Goal: Navigation & Orientation: Find specific page/section

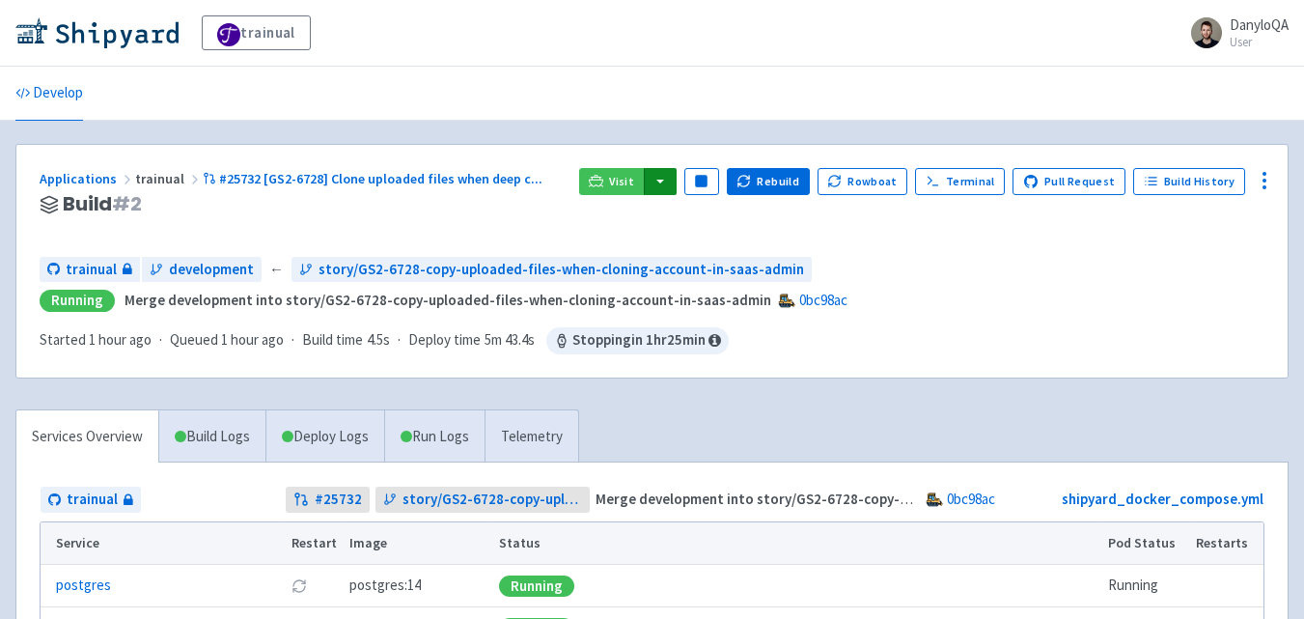
click at [670, 183] on button "button" at bounding box center [660, 181] width 33 height 27
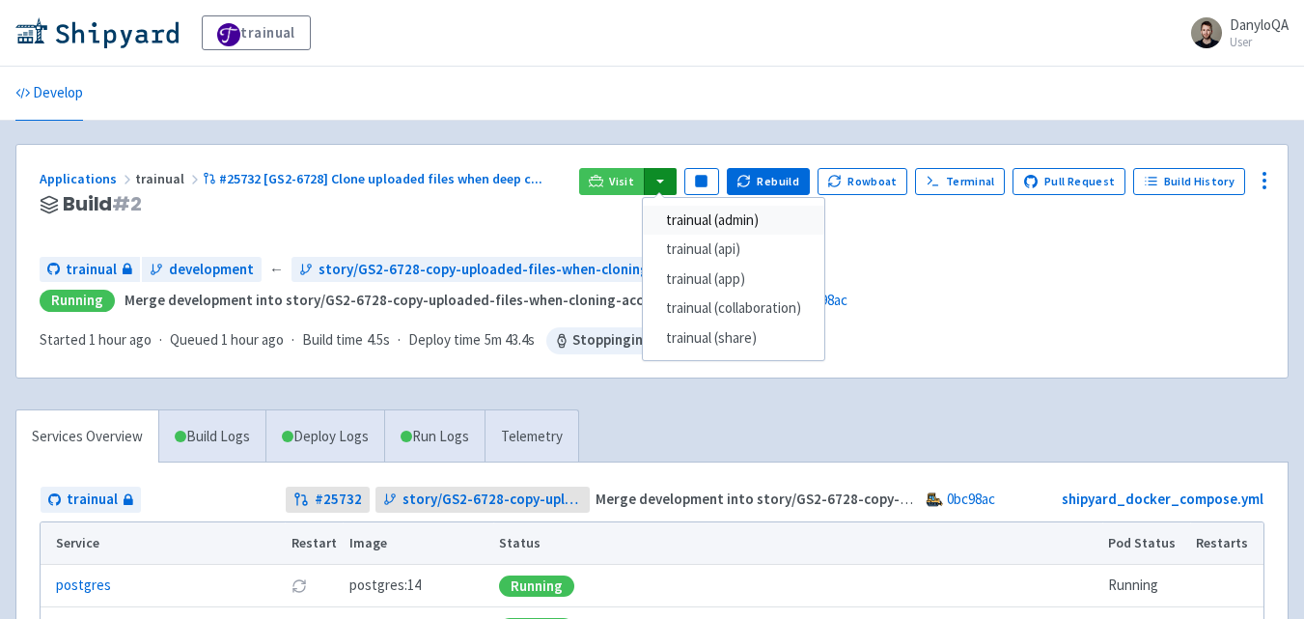
click at [726, 221] on link "trainual (admin)" at bounding box center [734, 221] width 182 height 30
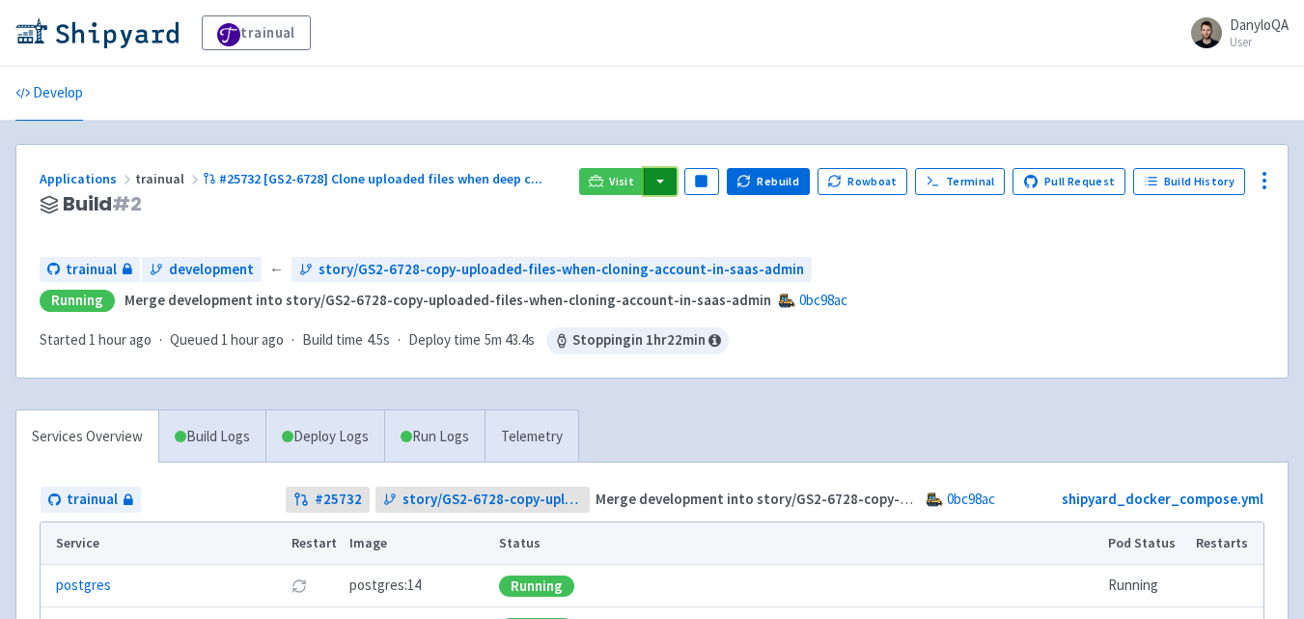
click at [670, 184] on button "button" at bounding box center [660, 181] width 33 height 27
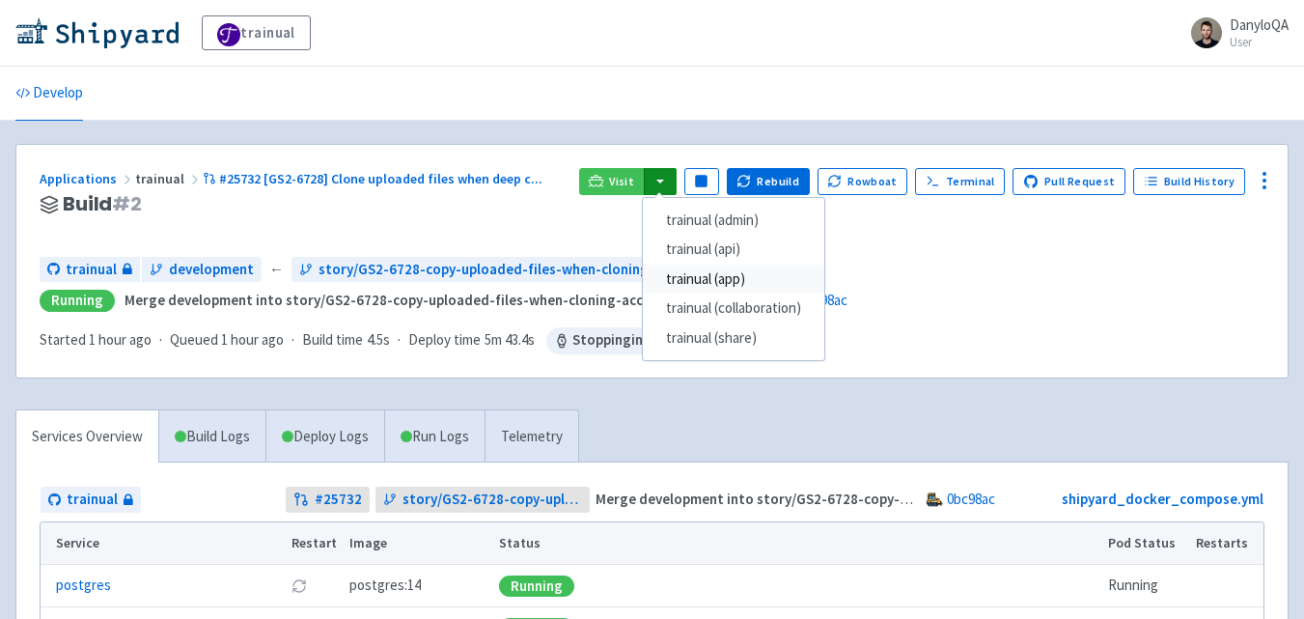
click at [750, 286] on link "trainual (app)" at bounding box center [734, 280] width 182 height 30
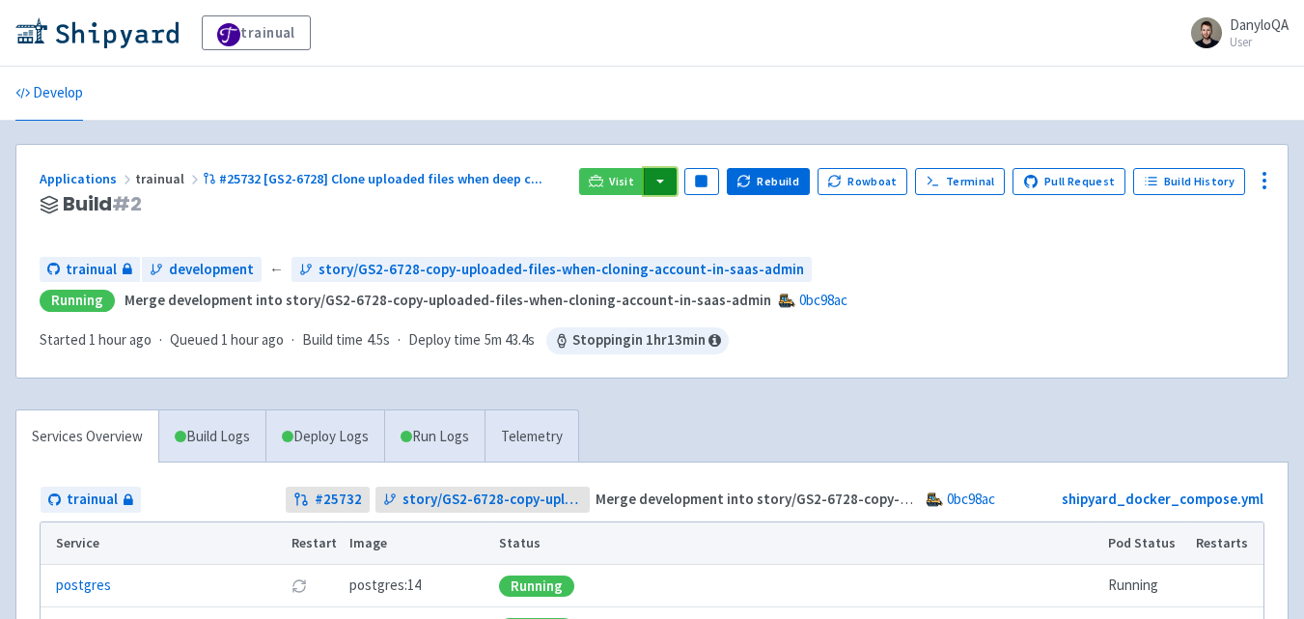
click at [676, 182] on button "button" at bounding box center [660, 181] width 33 height 27
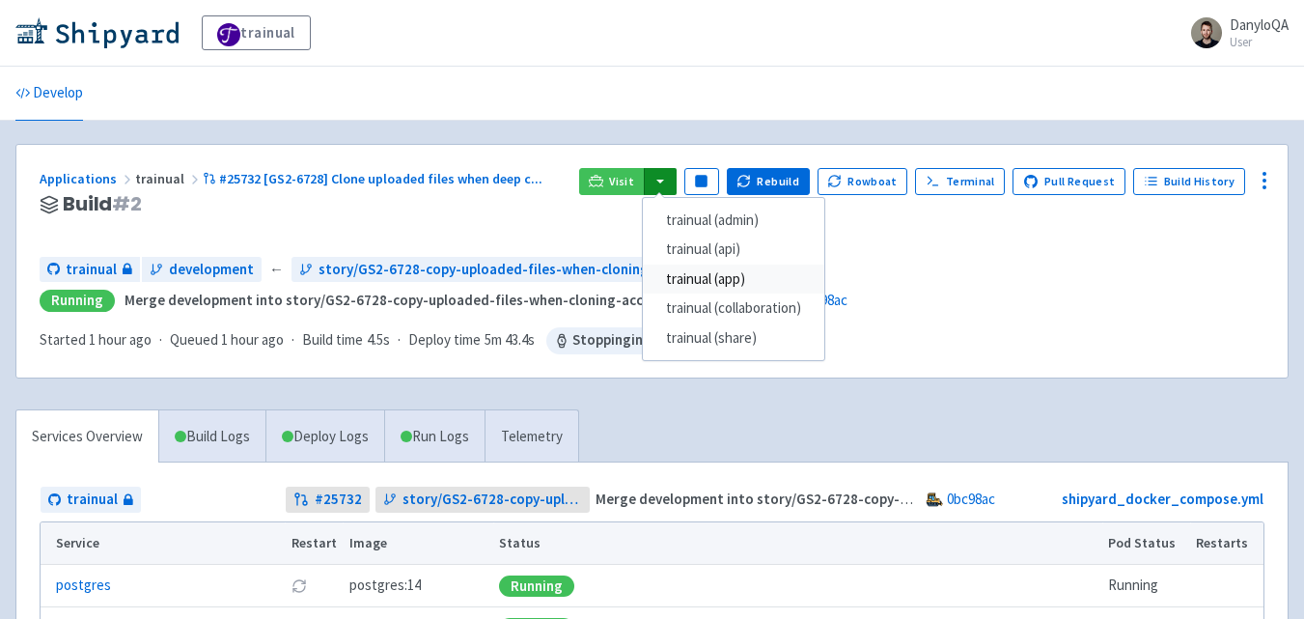
click at [754, 274] on link "trainual (app)" at bounding box center [734, 280] width 182 height 30
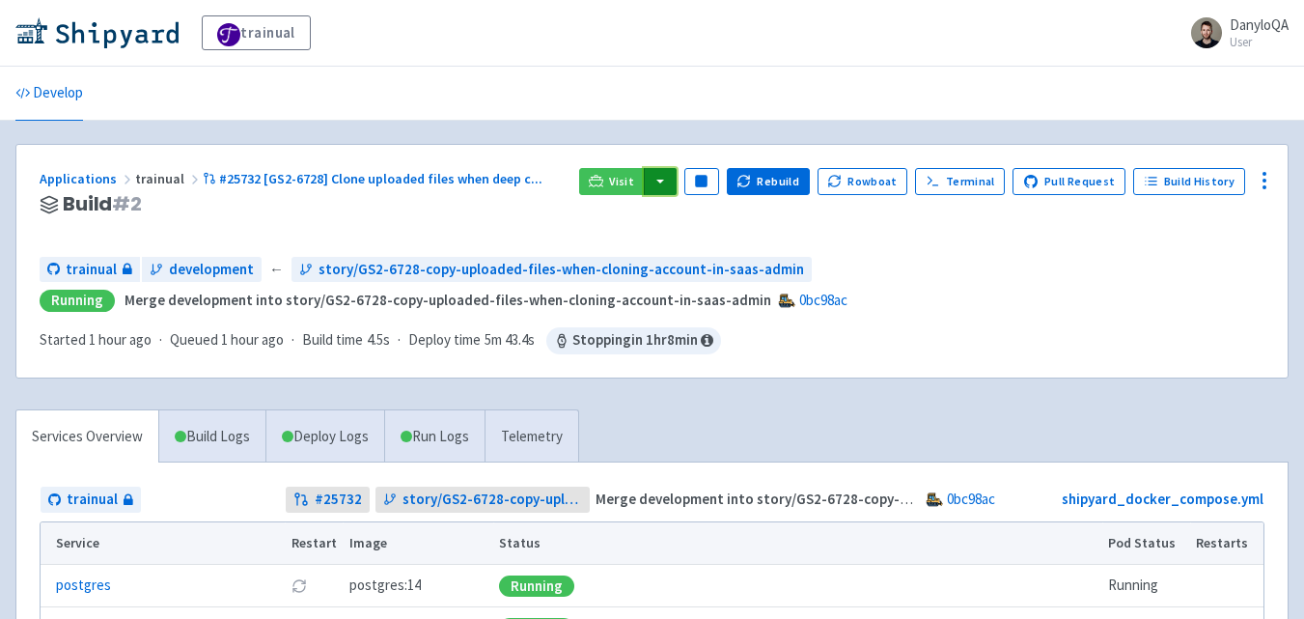
click at [671, 182] on button "button" at bounding box center [660, 181] width 33 height 27
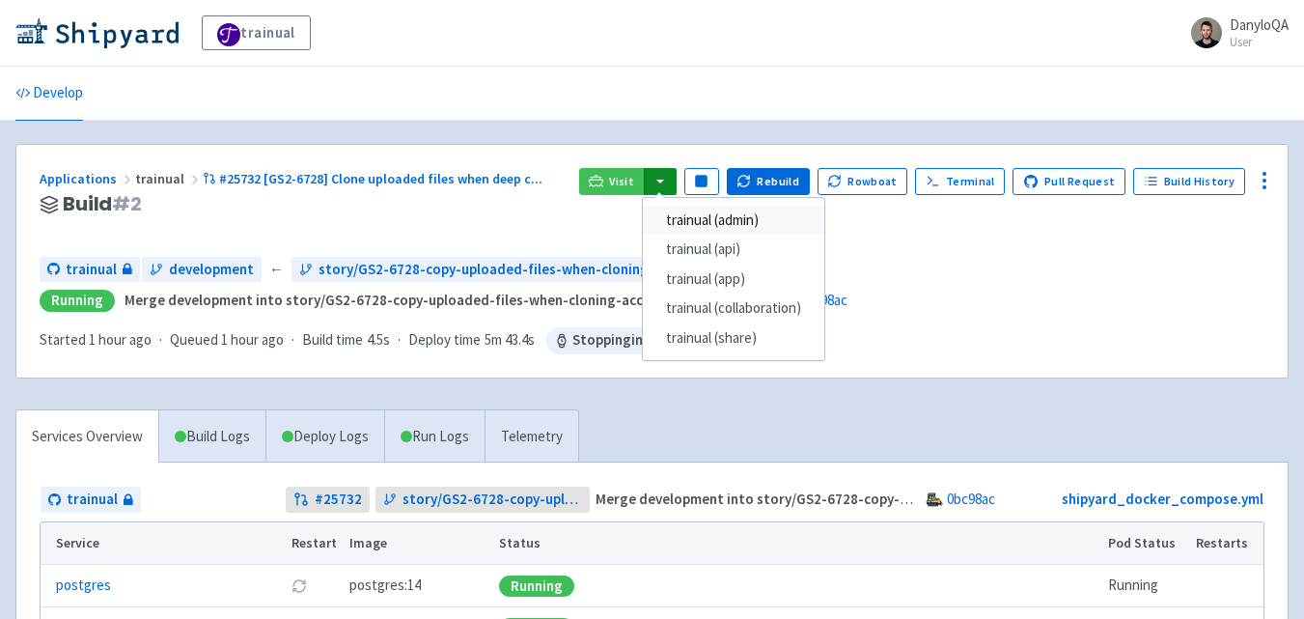
click at [733, 225] on link "trainual (admin)" at bounding box center [734, 221] width 182 height 30
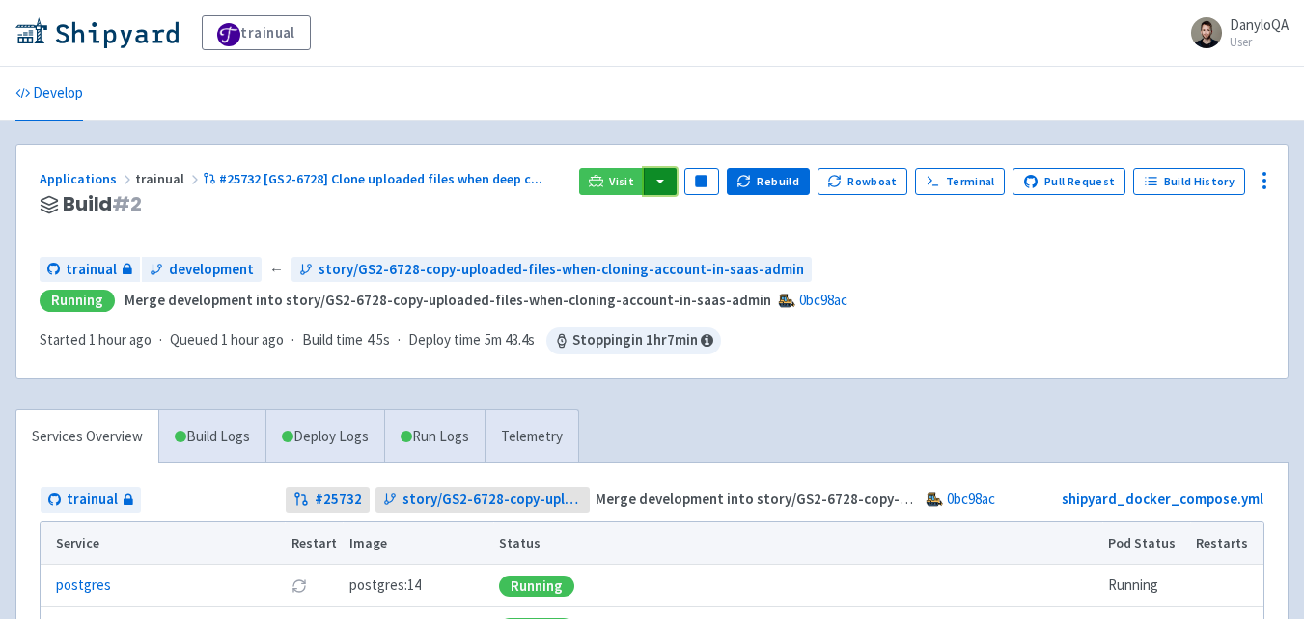
click at [677, 179] on button "button" at bounding box center [660, 181] width 33 height 27
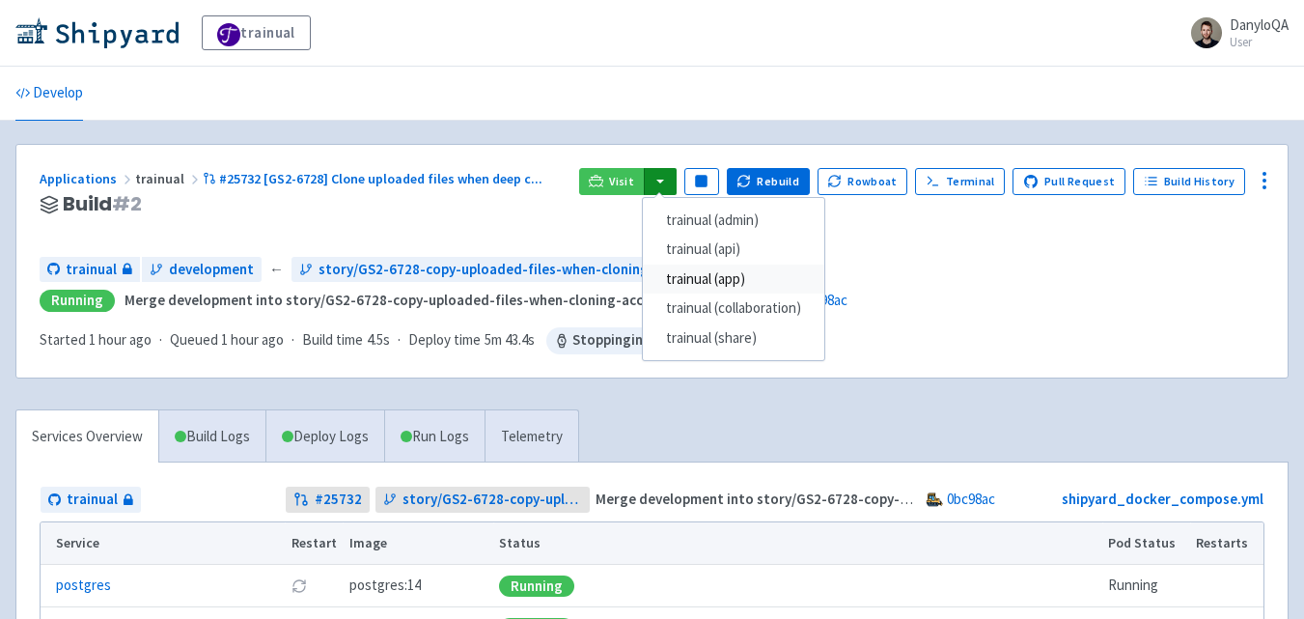
click at [731, 276] on link "trainual (app)" at bounding box center [734, 280] width 182 height 30
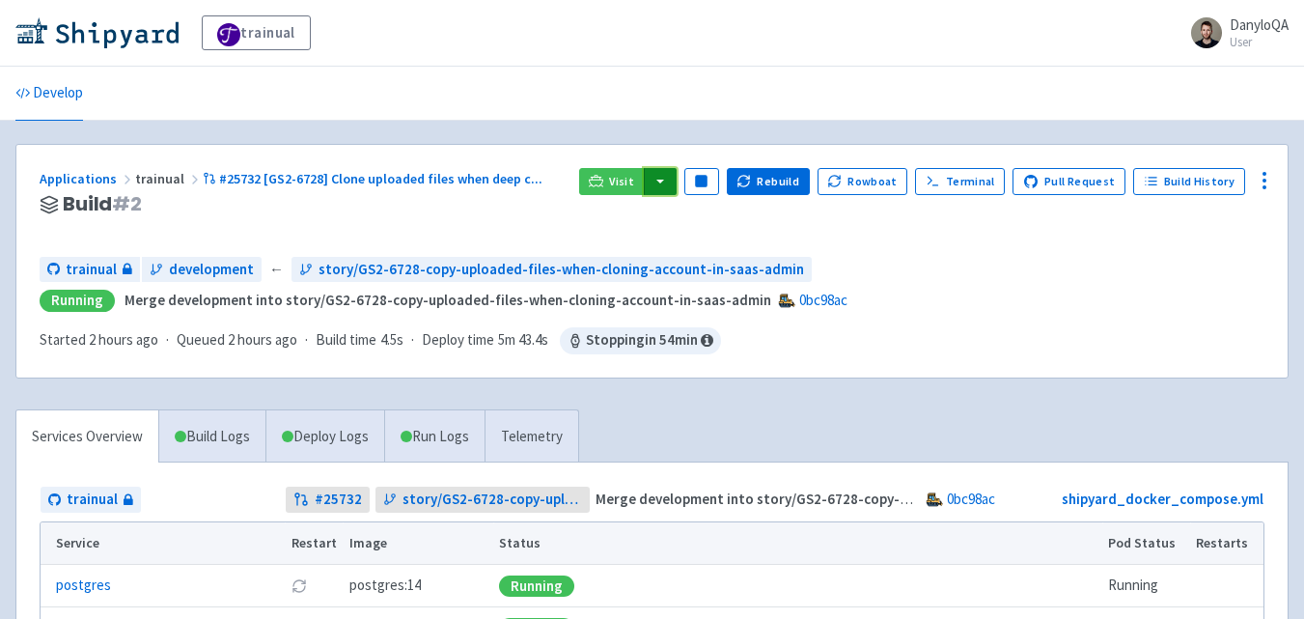
click at [673, 178] on button "button" at bounding box center [660, 181] width 33 height 27
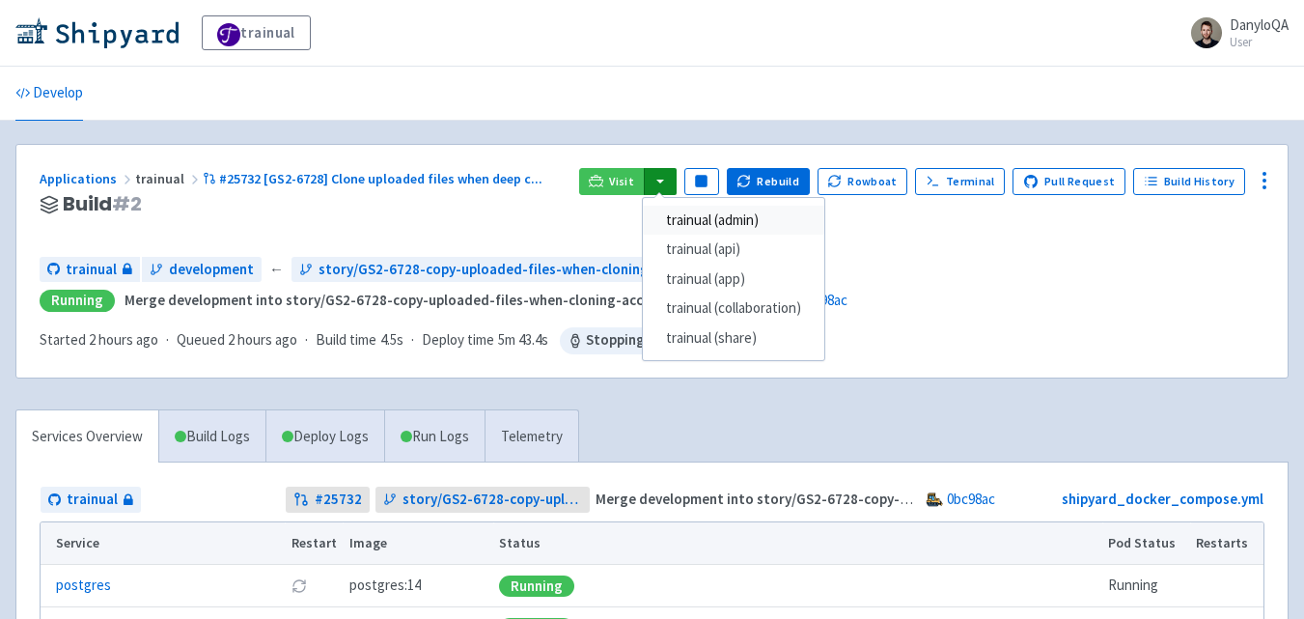
click at [749, 218] on link "trainual (admin)" at bounding box center [734, 221] width 182 height 30
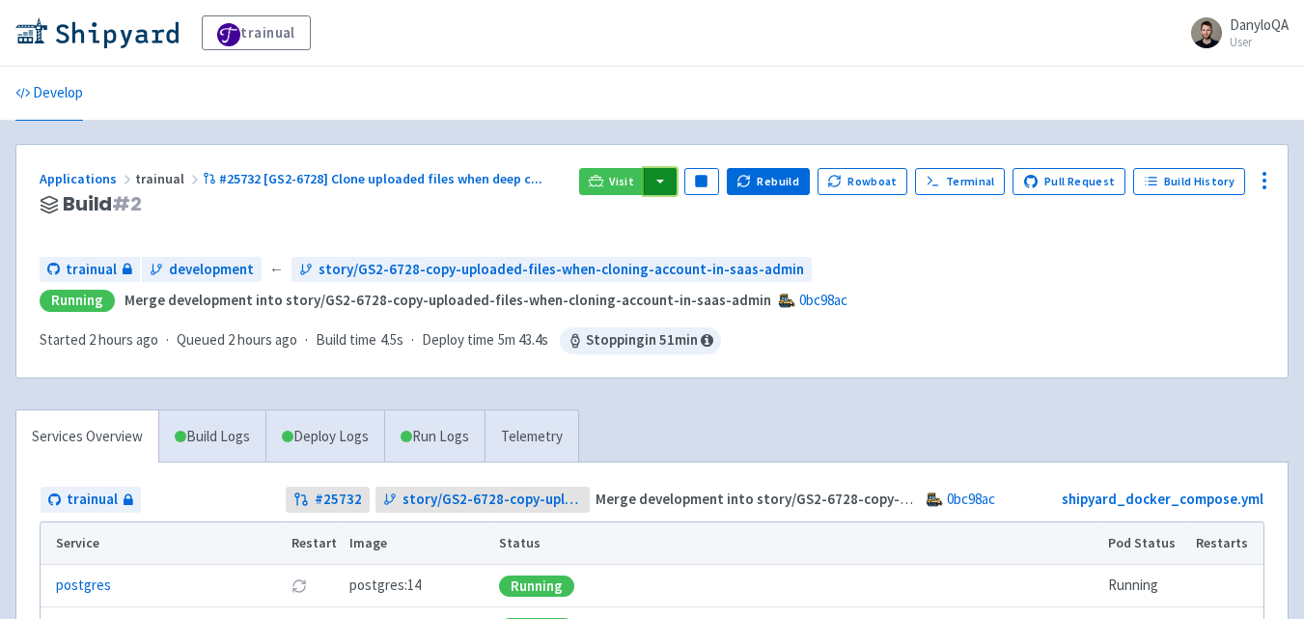
click at [670, 175] on button "button" at bounding box center [660, 181] width 33 height 27
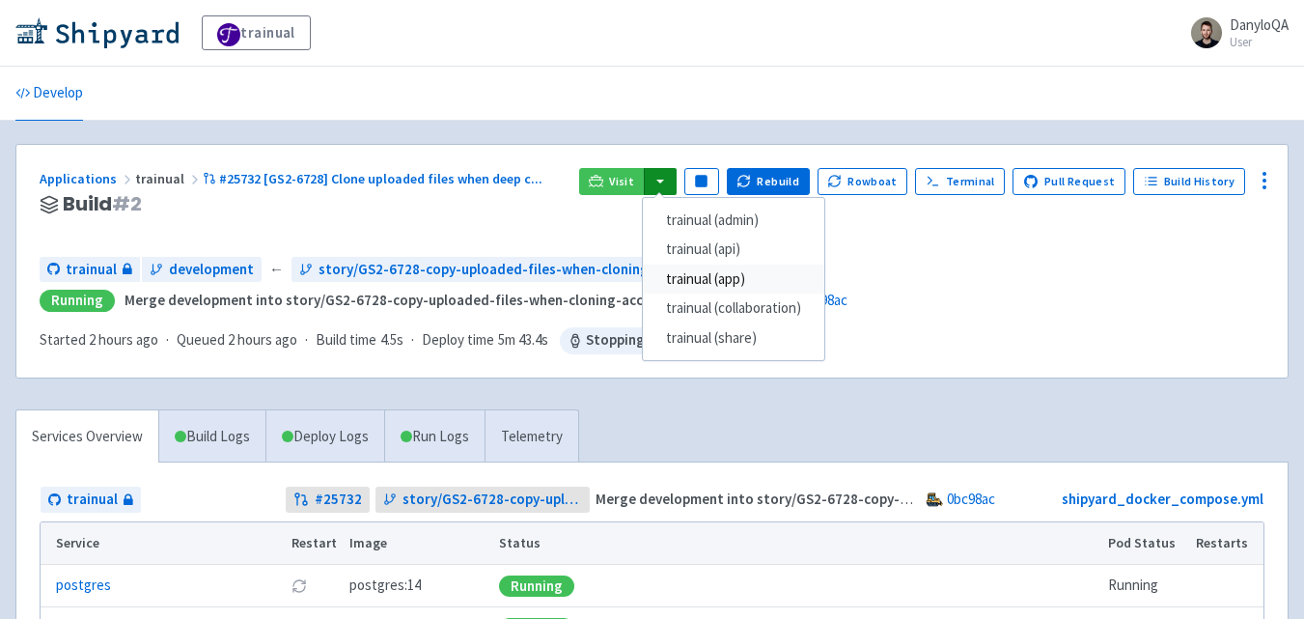
click at [735, 280] on link "trainual (app)" at bounding box center [734, 280] width 182 height 30
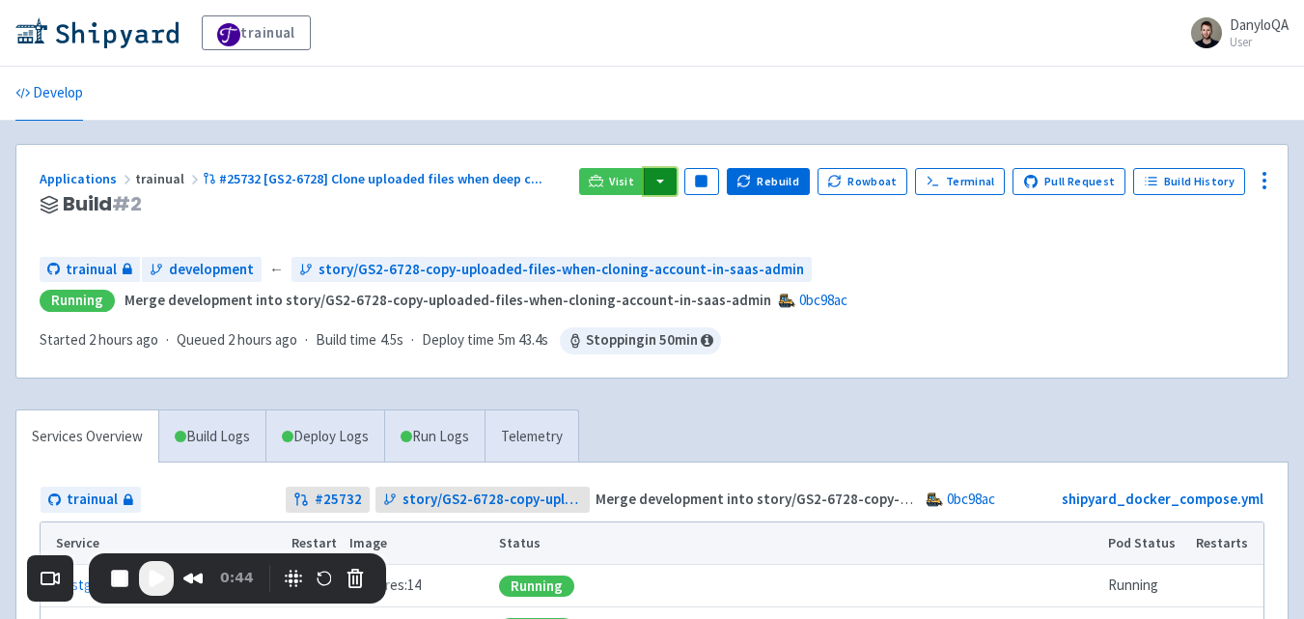
click at [674, 179] on button "button" at bounding box center [660, 181] width 33 height 27
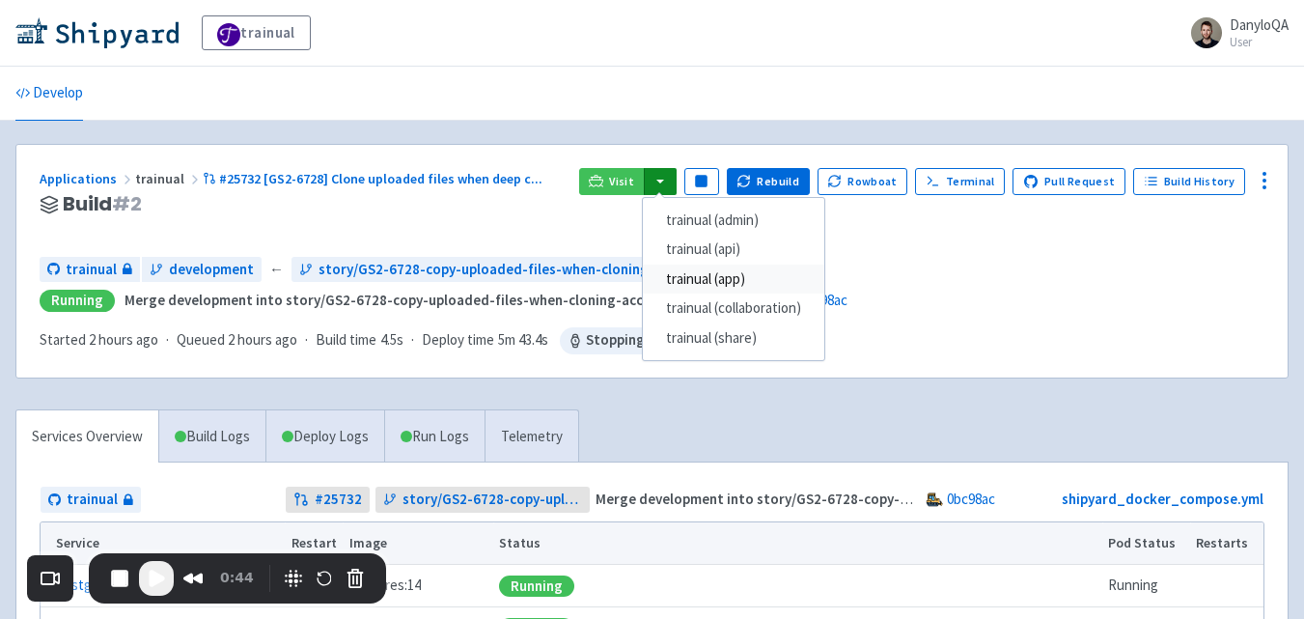
click at [723, 281] on link "trainual (app)" at bounding box center [734, 280] width 182 height 30
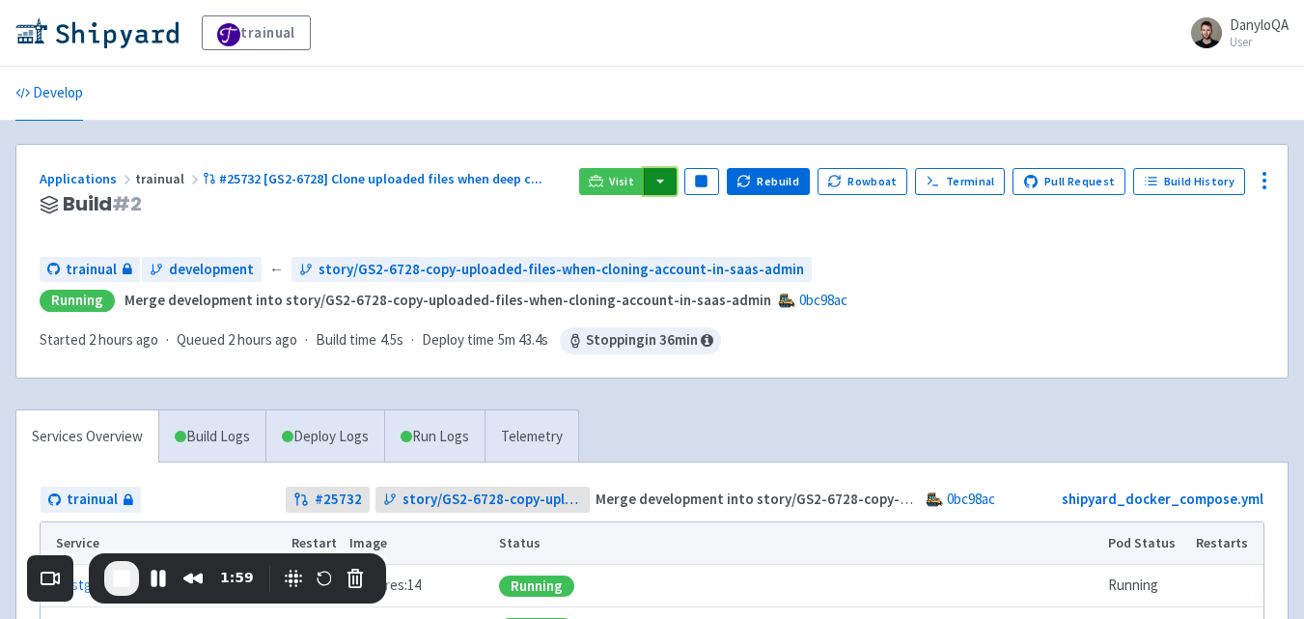
click at [675, 184] on button "button" at bounding box center [660, 181] width 33 height 27
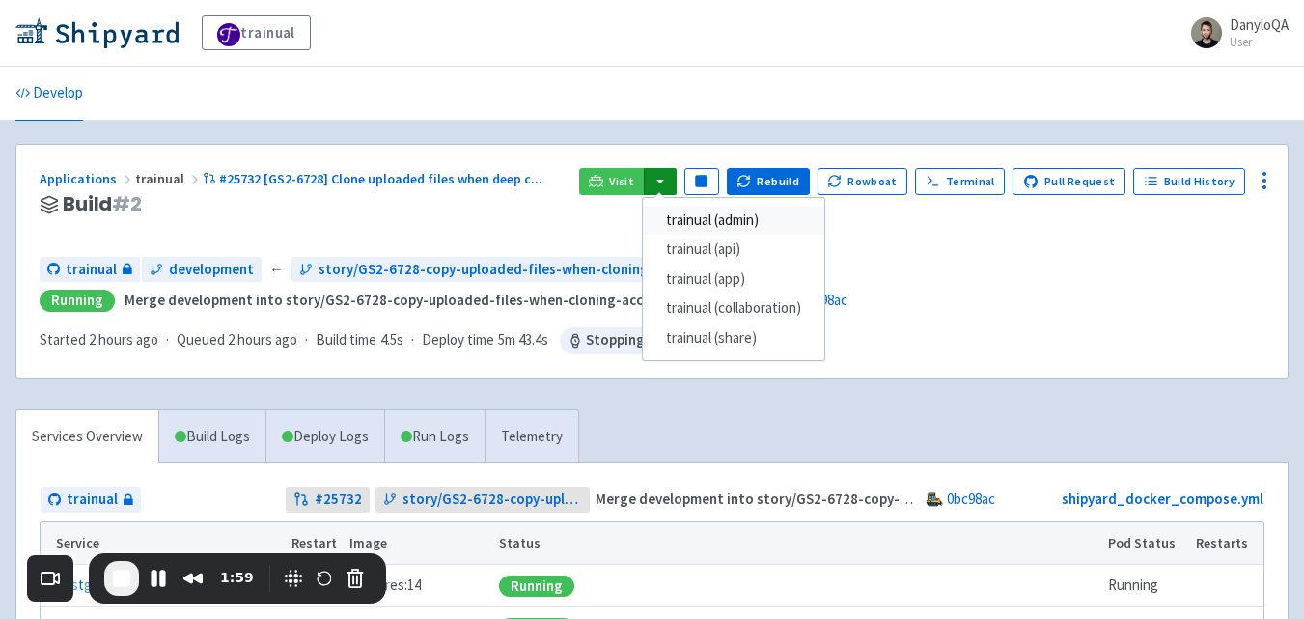
click at [710, 217] on link "trainual (admin)" at bounding box center [734, 221] width 182 height 30
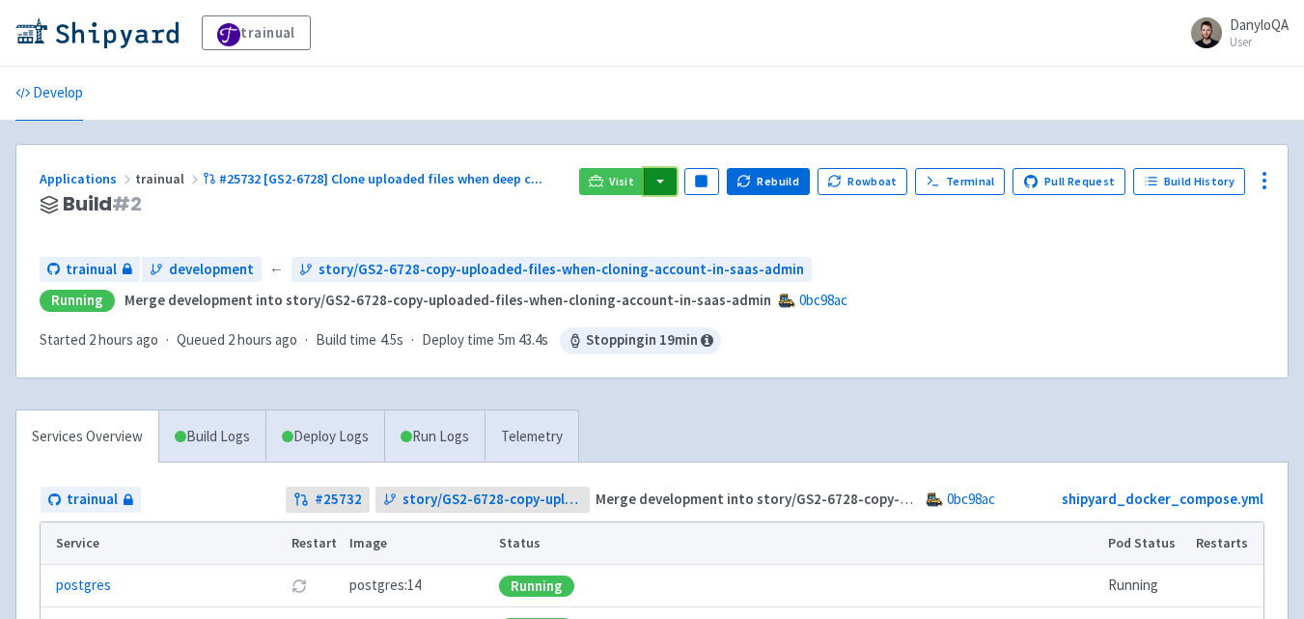
click at [671, 178] on button "button" at bounding box center [660, 181] width 33 height 27
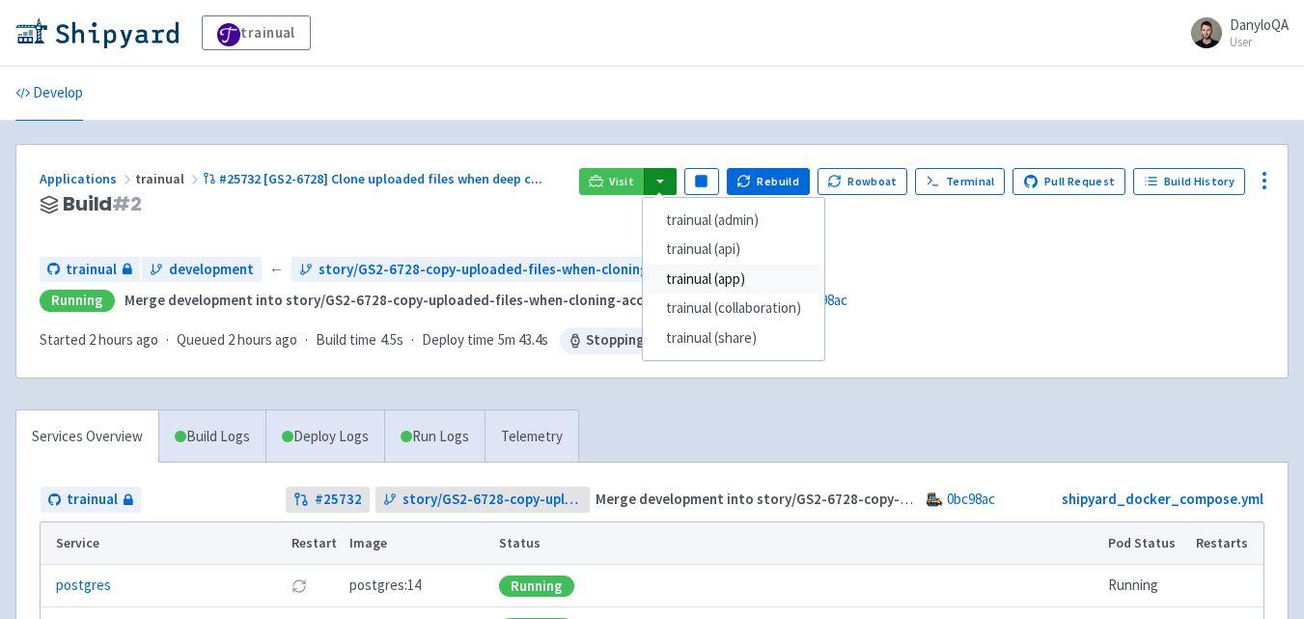
click at [746, 282] on link "trainual (app)" at bounding box center [734, 280] width 182 height 30
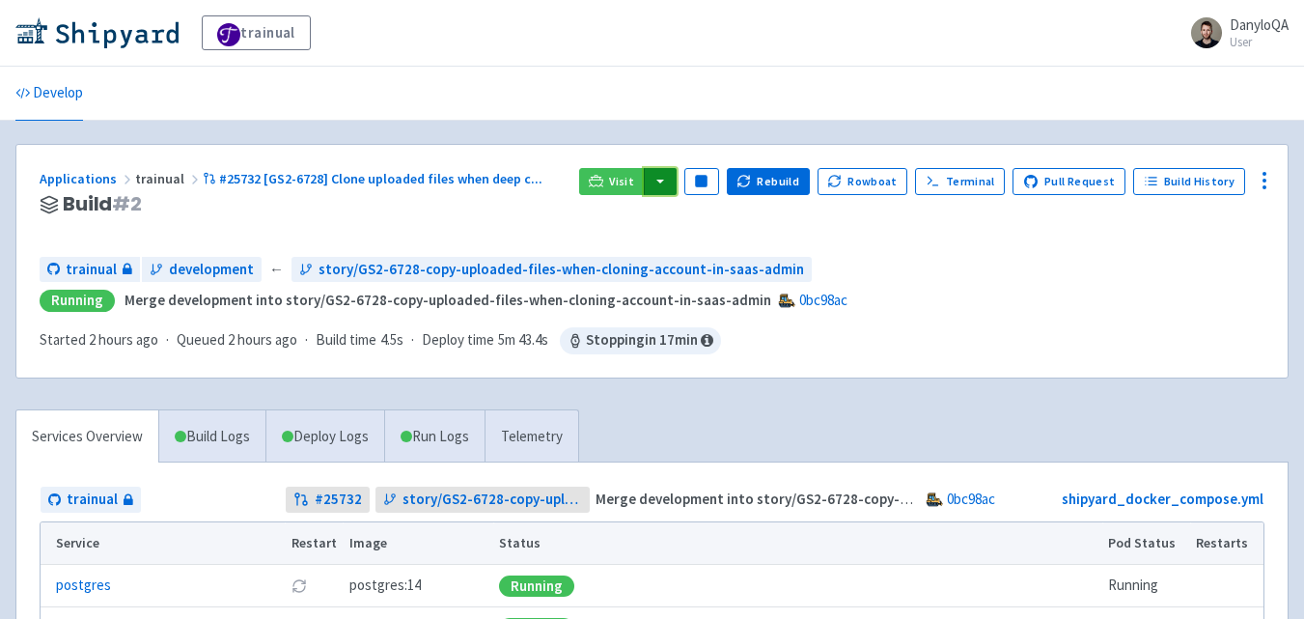
click at [677, 179] on button "button" at bounding box center [660, 181] width 33 height 27
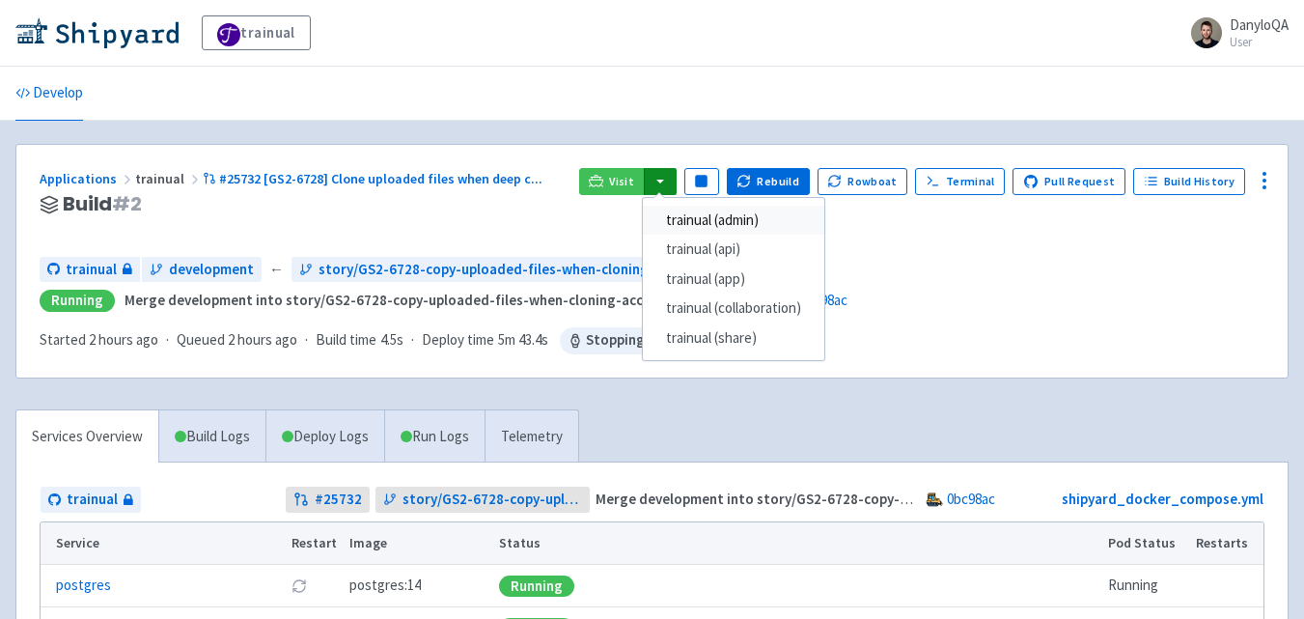
click at [719, 223] on link "trainual (admin)" at bounding box center [734, 221] width 182 height 30
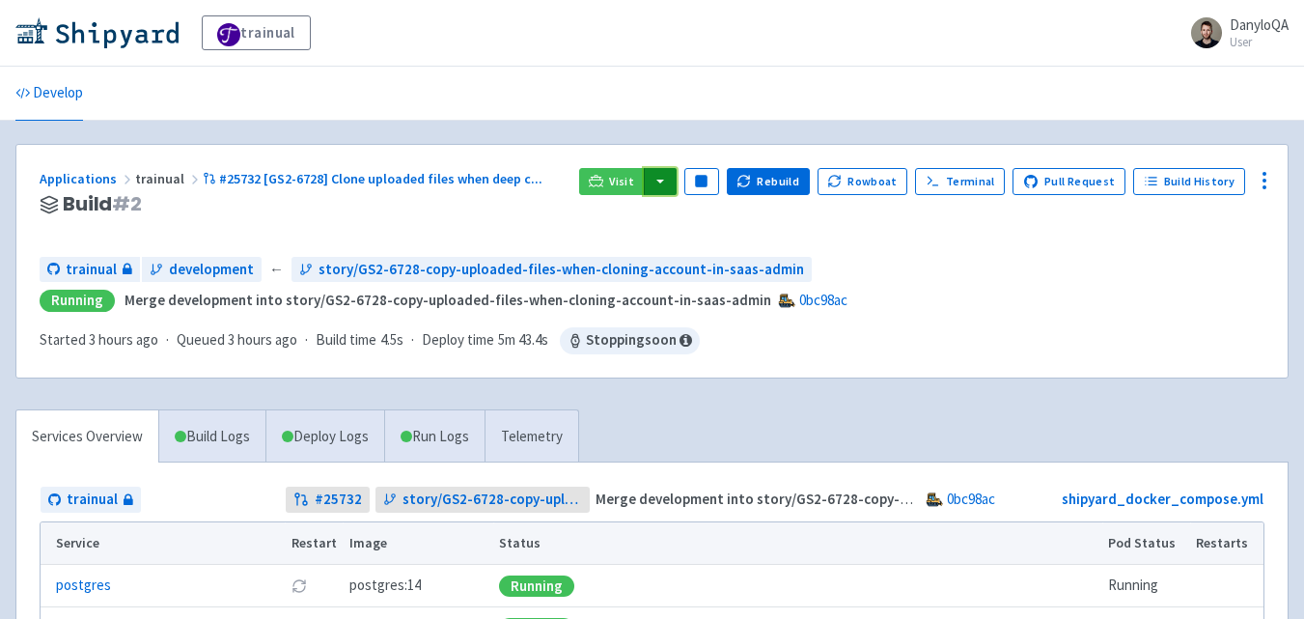
click at [677, 180] on button "button" at bounding box center [660, 181] width 33 height 27
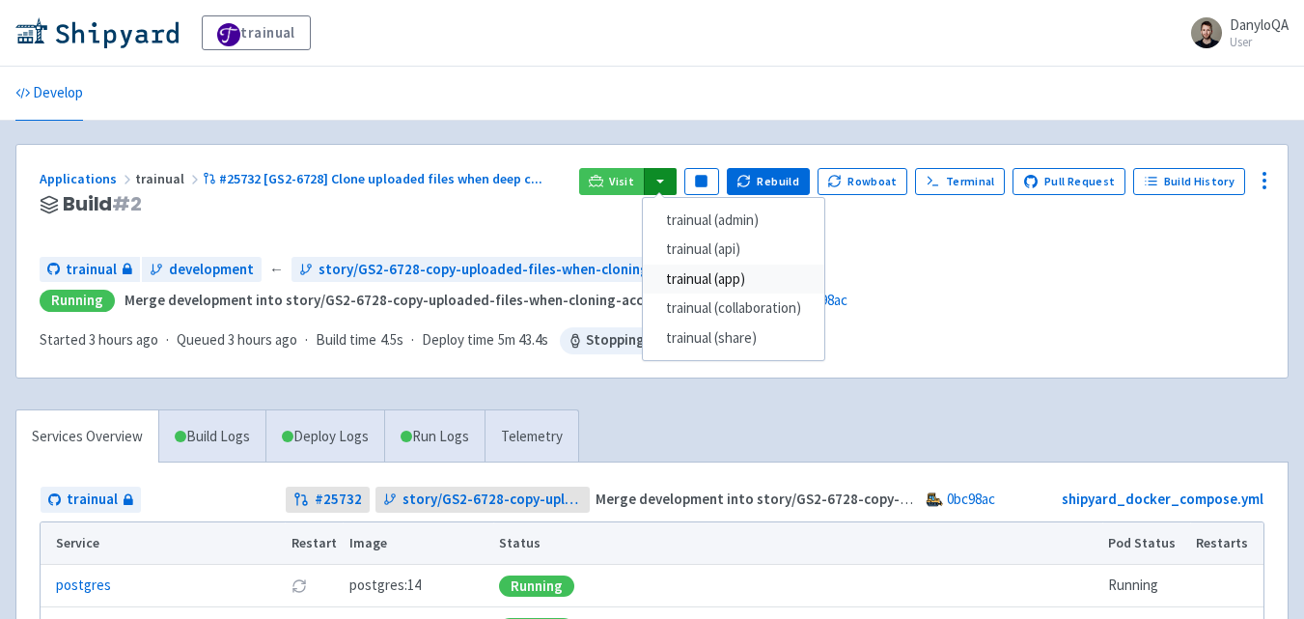
click at [731, 277] on link "trainual (app)" at bounding box center [734, 280] width 182 height 30
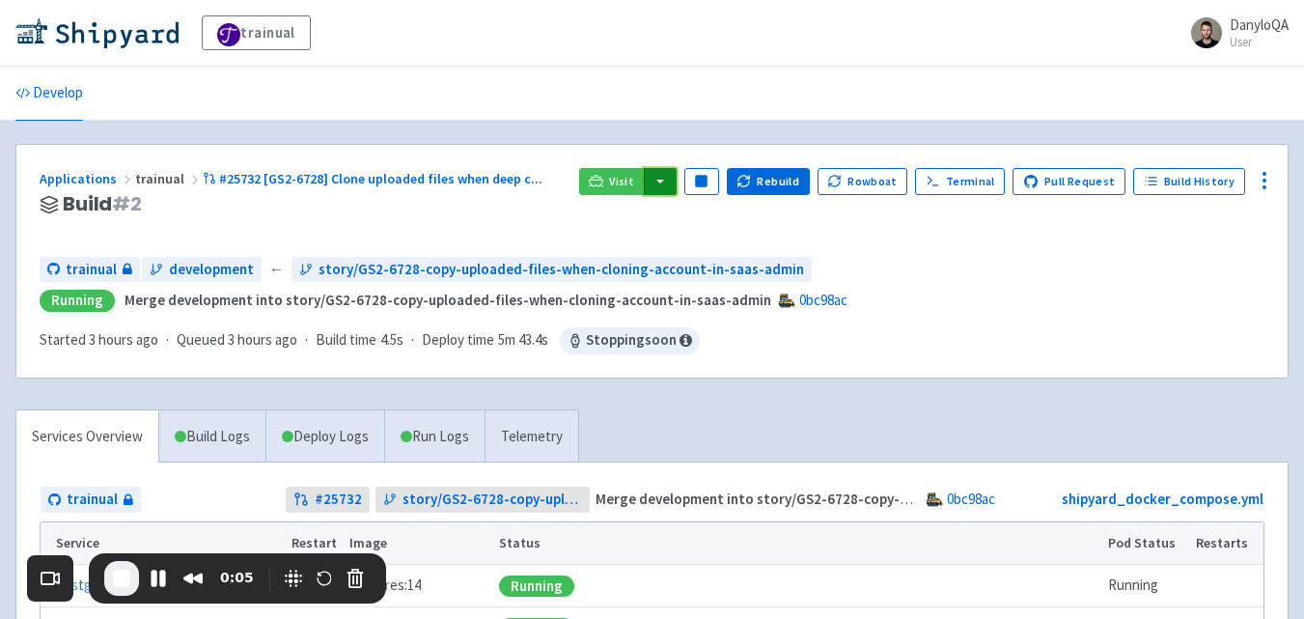
click at [667, 181] on button "button" at bounding box center [660, 181] width 33 height 27
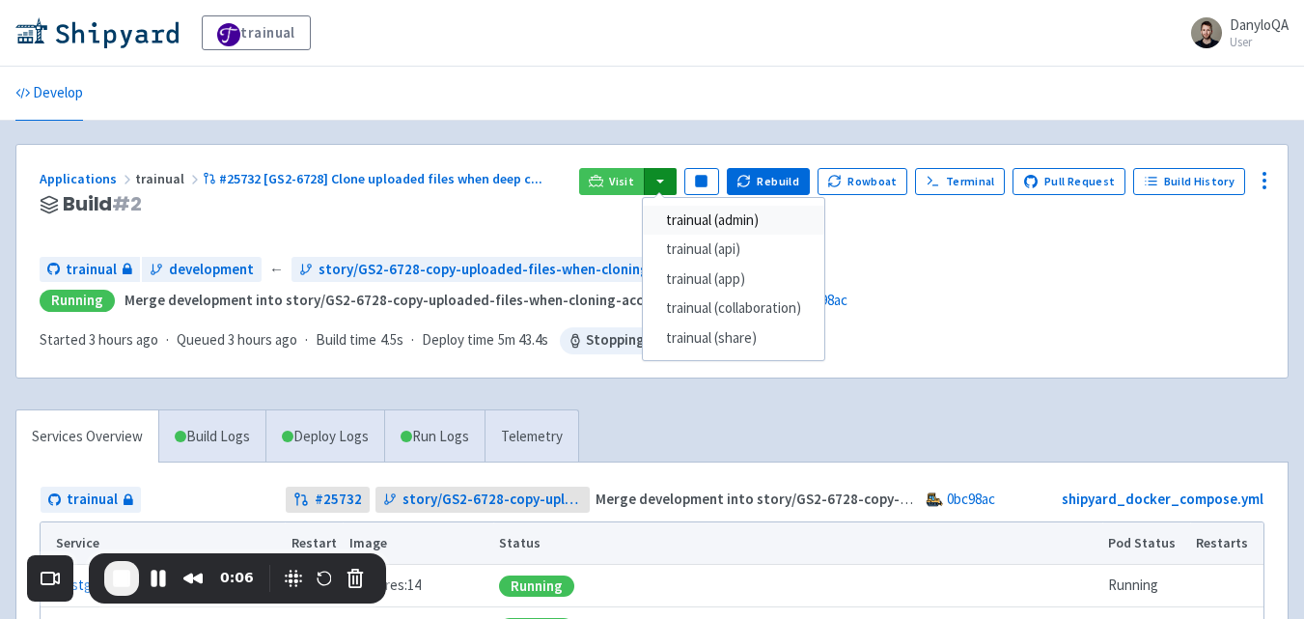
click at [705, 219] on link "trainual (admin)" at bounding box center [734, 221] width 182 height 30
